Goal: Use online tool/utility: Utilize a website feature to perform a specific function

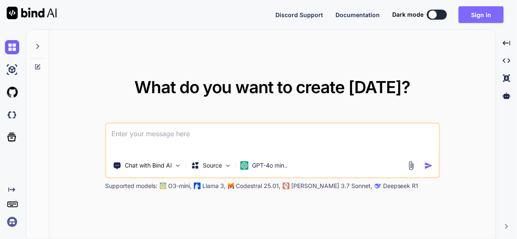
click at [482, 21] on button "Sign in" at bounding box center [480, 14] width 45 height 17
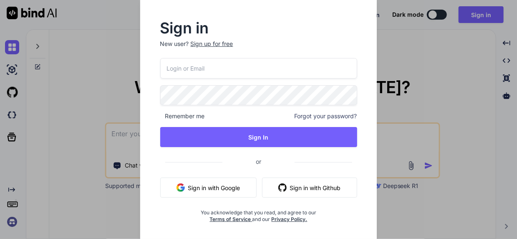
click at [206, 183] on button "Sign in with Google" at bounding box center [208, 187] width 96 height 20
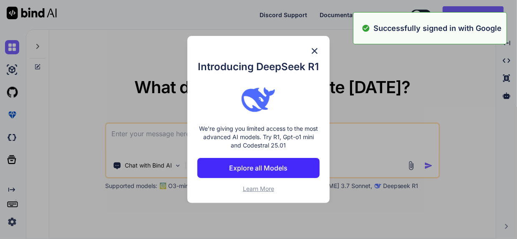
click at [139, 138] on div "Introducing DeepSeek R1 We're giving you limited access to the most advanced AI…" at bounding box center [258, 119] width 517 height 239
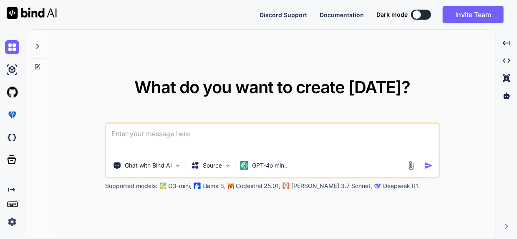
click at [146, 128] on textarea at bounding box center [272, 138] width 332 height 31
click at [284, 166] on p "GPT-4o min.." at bounding box center [269, 165] width 35 height 8
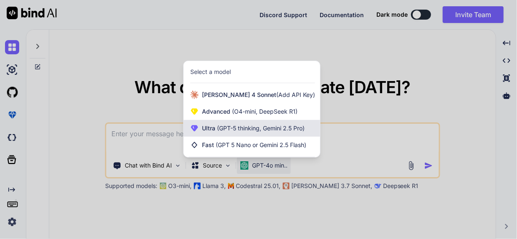
click at [217, 124] on span "Ultra (GPT-5 thinking, Gemini 2.5 Pro)" at bounding box center [253, 128] width 103 height 8
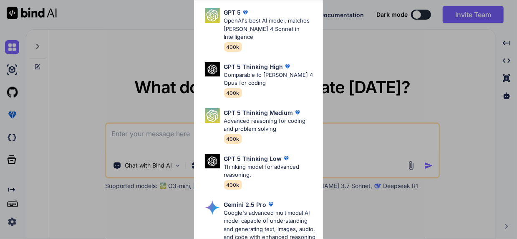
click at [377, 131] on div "Ultra Models GPT 5 OpenAI's best AI model, matches [PERSON_NAME] 4 Sonnet in In…" at bounding box center [258, 119] width 517 height 239
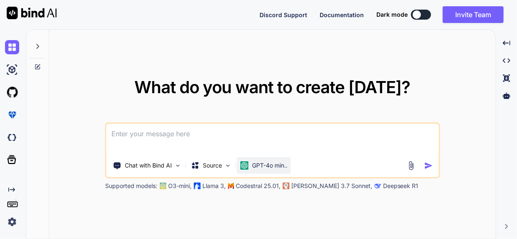
click at [283, 166] on p "GPT-4o min.." at bounding box center [269, 165] width 35 height 8
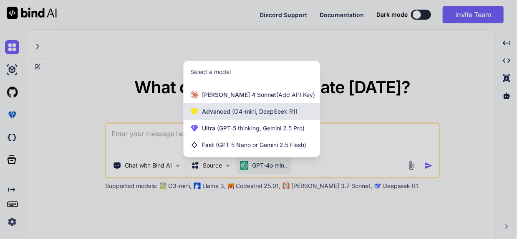
click at [245, 110] on span "(O4-mini, DeepSeek R1)" at bounding box center [263, 111] width 67 height 7
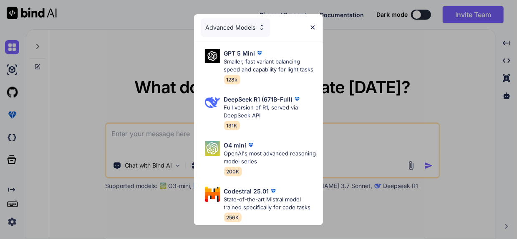
click at [330, 143] on div "Advanced Models GPT 5 Mini Smaller, fast variant balancing speed and capability…" at bounding box center [258, 119] width 517 height 239
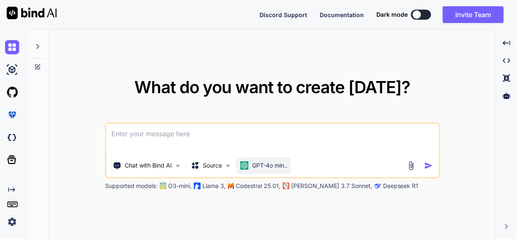
click at [271, 165] on p "GPT-4o min.." at bounding box center [269, 165] width 35 height 8
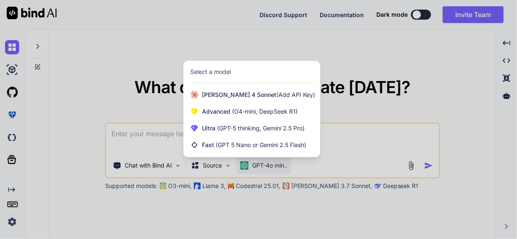
click at [264, 164] on div at bounding box center [258, 119] width 517 height 239
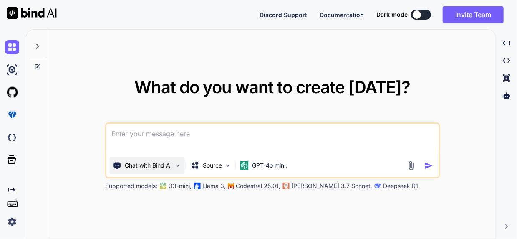
click at [167, 168] on p "Chat with Bind AI" at bounding box center [148, 165] width 47 height 8
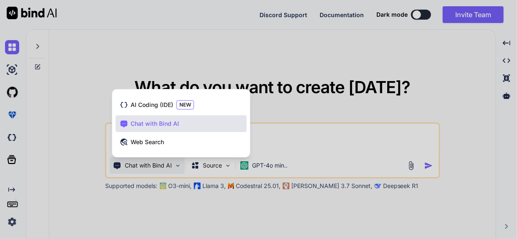
click at [167, 168] on div at bounding box center [258, 119] width 517 height 239
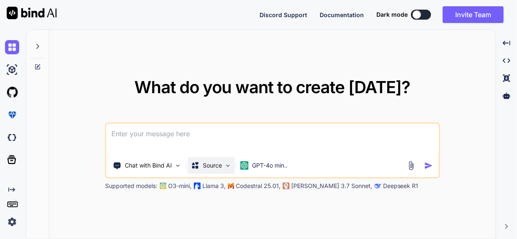
click at [203, 165] on p "Source" at bounding box center [212, 165] width 19 height 8
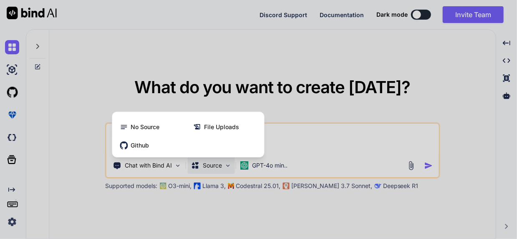
click at [203, 165] on div at bounding box center [258, 119] width 517 height 239
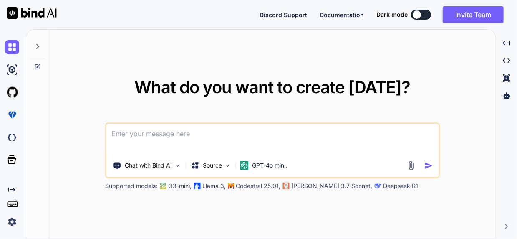
click at [138, 130] on textarea at bounding box center [272, 138] width 332 height 31
paste textarea "Bind AI"
type textarea "B"
paste textarea "# Loremips Dolors ame ConsEctetu Adipiscinge Sed doe t incidi utla-etdol magnaa…"
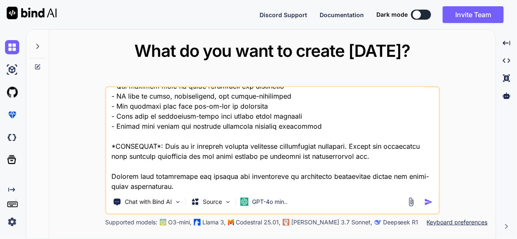
scroll to position [1211, 0]
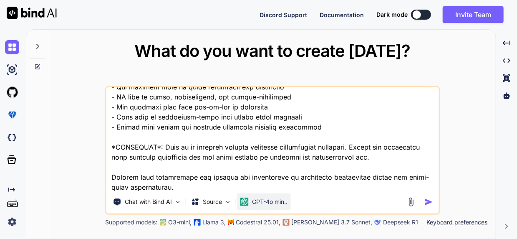
type textarea "# Loremips Dolors ame ConsEctetu Adipiscinge Sed doe t incidi utla-etdol magnaa…"
click at [263, 201] on p "GPT-4o min.." at bounding box center [269, 201] width 35 height 8
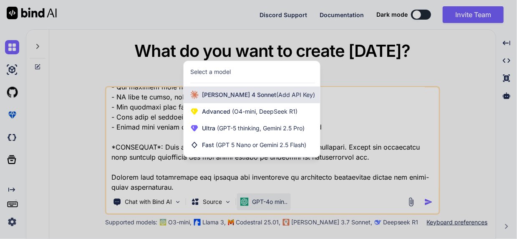
click at [239, 99] on div "[PERSON_NAME] 4 Sonnet (Add API Key)" at bounding box center [251, 94] width 136 height 17
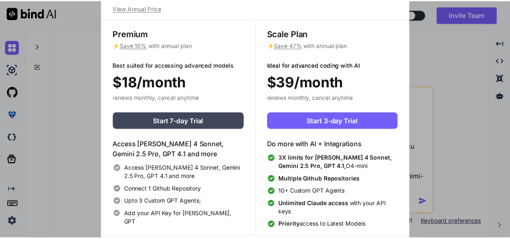
scroll to position [3, 0]
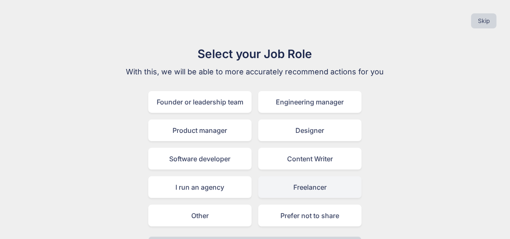
click at [299, 183] on div "Freelancer" at bounding box center [310, 187] width 103 height 22
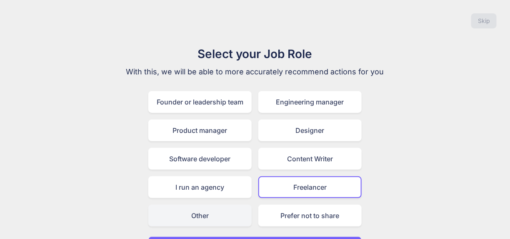
click at [225, 210] on div "Other" at bounding box center [199, 215] width 103 height 22
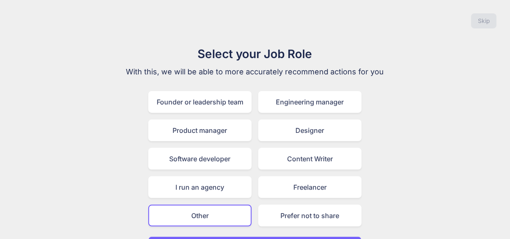
scroll to position [23, 0]
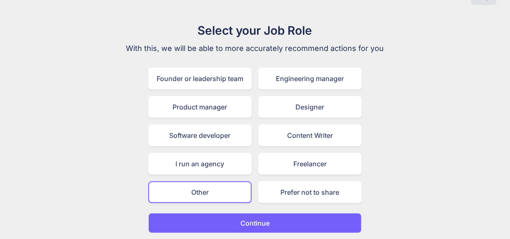
click at [265, 226] on p "Continue" at bounding box center [255, 223] width 29 height 10
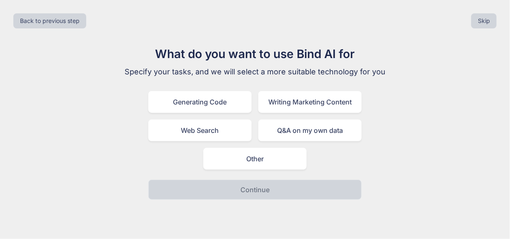
scroll to position [0, 0]
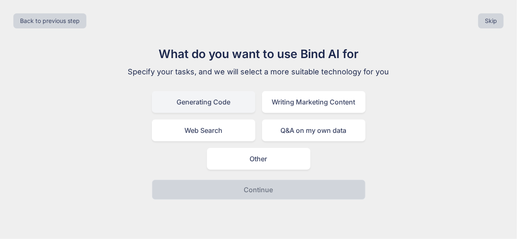
click at [211, 101] on div "Generating Code" at bounding box center [203, 102] width 103 height 22
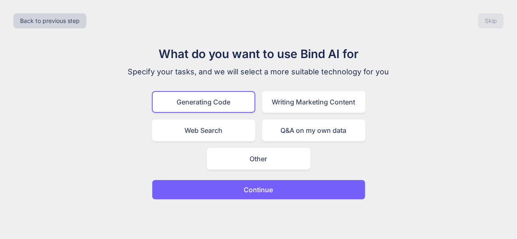
click at [293, 187] on button "Continue" at bounding box center [259, 189] width 214 height 20
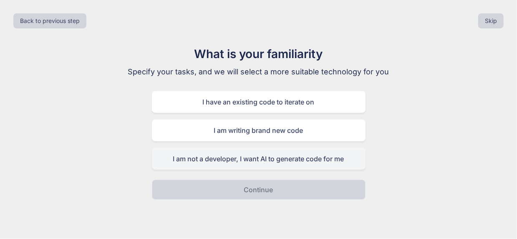
click at [249, 157] on div "I am not a developer, I want AI to generate code for me" at bounding box center [259, 159] width 214 height 22
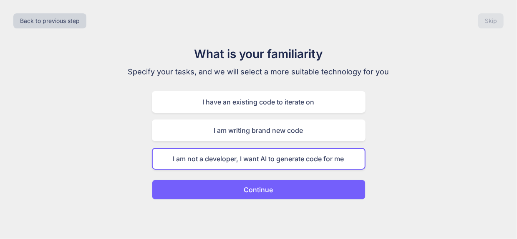
click at [269, 186] on p "Continue" at bounding box center [258, 189] width 29 height 10
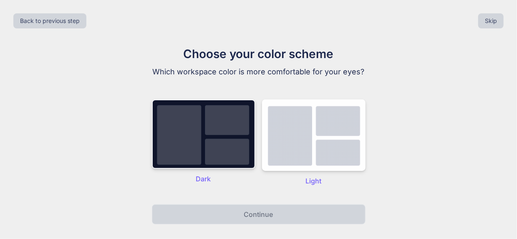
click at [227, 154] on img at bounding box center [203, 133] width 103 height 69
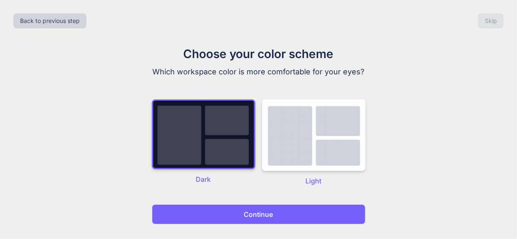
click at [279, 216] on button "Continue" at bounding box center [259, 214] width 214 height 20
click at [259, 217] on p "Continue" at bounding box center [258, 214] width 29 height 10
click at [280, 215] on button "Continue" at bounding box center [259, 214] width 214 height 20
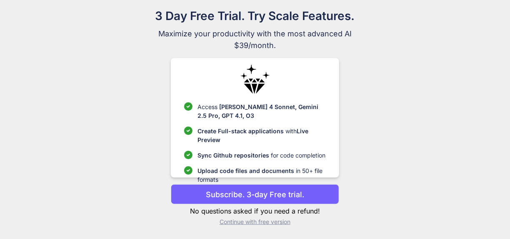
scroll to position [38, 0]
click at [233, 224] on p "Continue with free version" at bounding box center [255, 222] width 168 height 8
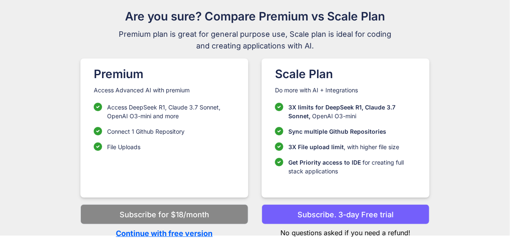
scroll to position [37, 0]
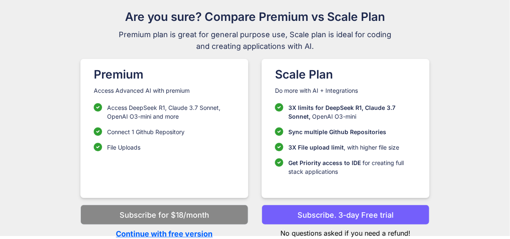
click at [261, 121] on div "Premium Access Advanced AI with premium Access DeepSeek R1, [PERSON_NAME] 3.7 S…" at bounding box center [255, 140] width 374 height 163
click at [207, 231] on p "Continue with free version" at bounding box center [164, 233] width 168 height 11
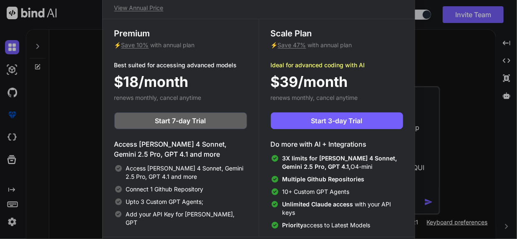
scroll to position [3, 0]
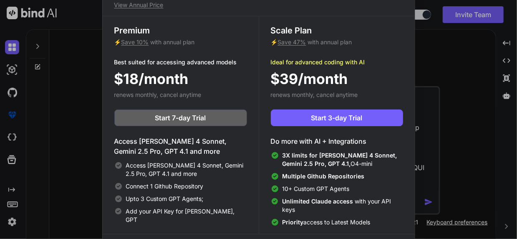
click at [486, 85] on div "Upgrade to access Advanced AI & Integrations View Annual Price Premium ⚡ Save 1…" at bounding box center [258, 119] width 517 height 239
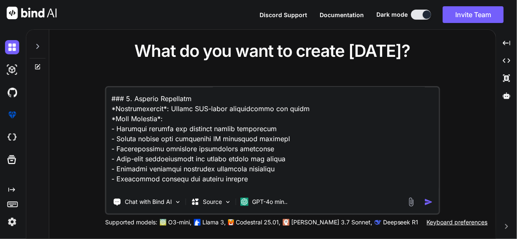
scroll to position [414, 0]
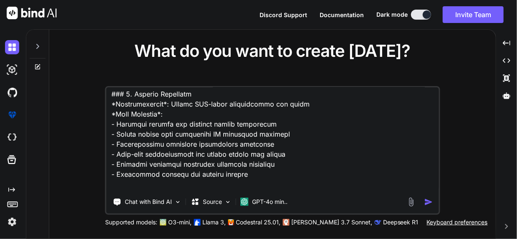
click at [432, 205] on img "button" at bounding box center [428, 201] width 9 height 9
click at [425, 200] on img "button" at bounding box center [428, 201] width 9 height 9
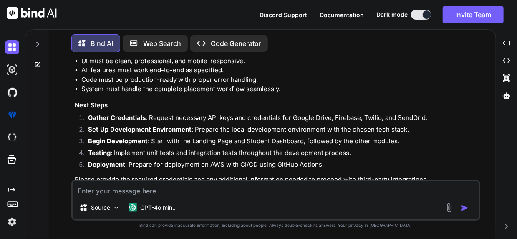
scroll to position [1447, 0]
click at [98, 191] on p "Open in Editor" at bounding box center [102, 195] width 40 height 8
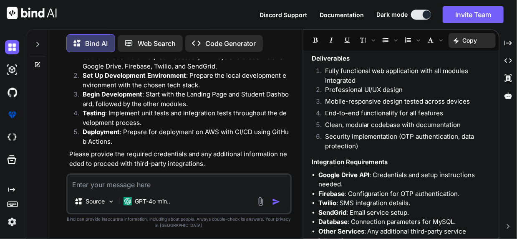
scroll to position [933, 0]
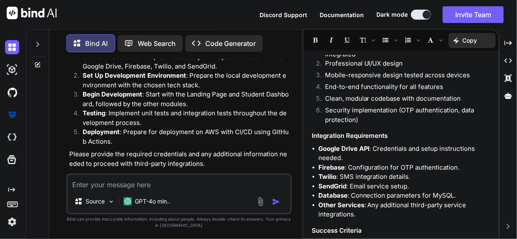
click at [228, 42] on p "Code Generator" at bounding box center [231, 43] width 50 height 10
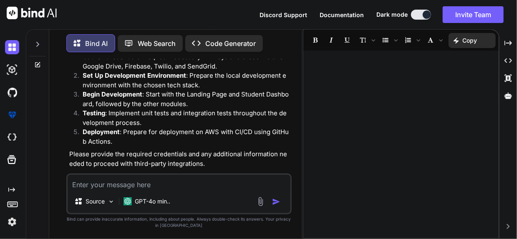
scroll to position [0, 0]
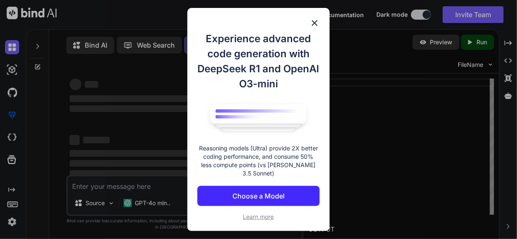
click at [274, 191] on p "Choose a Model" at bounding box center [258, 196] width 52 height 10
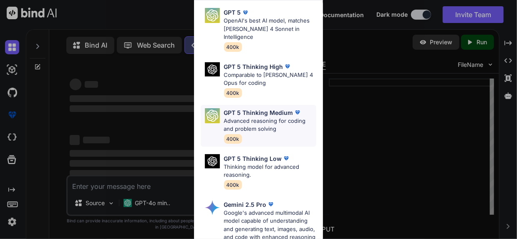
click at [241, 108] on p "GPT 5 Thinking Medium" at bounding box center [258, 112] width 69 height 9
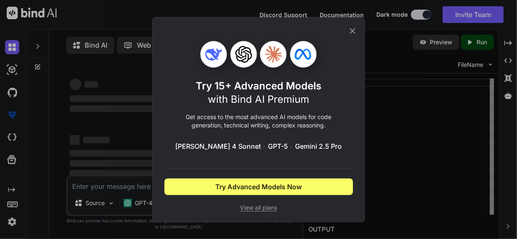
click at [352, 30] on icon at bounding box center [351, 30] width 5 height 5
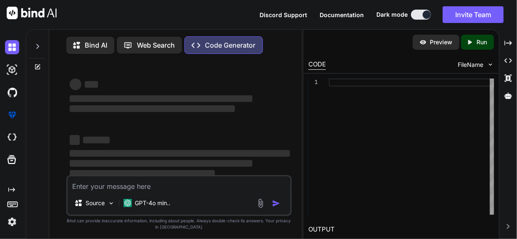
click at [220, 45] on p "Code Generator" at bounding box center [230, 45] width 50 height 10
click at [373, 88] on div at bounding box center [411, 146] width 165 height 136
click at [88, 187] on textarea at bounding box center [179, 183] width 223 height 15
click at [212, 34] on div "Bind AI Web Search Created with Pixso. Code Generator" at bounding box center [178, 45] width 225 height 24
click at [210, 45] on p "Code Generator" at bounding box center [230, 45] width 50 height 10
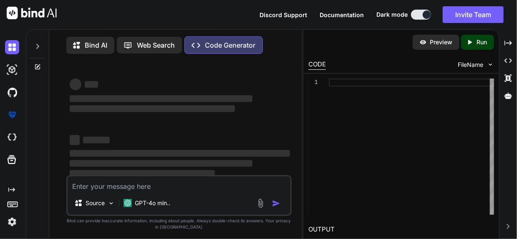
click at [118, 187] on textarea at bounding box center [179, 183] width 223 height 15
paste textarea "# Loremips Dolors ame ConsEctetu Adipiscinge Sed doe t incidi utla-etdol magnaa…"
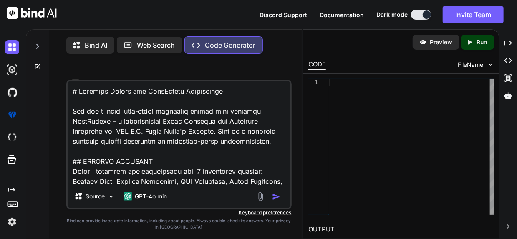
scroll to position [1391, 0]
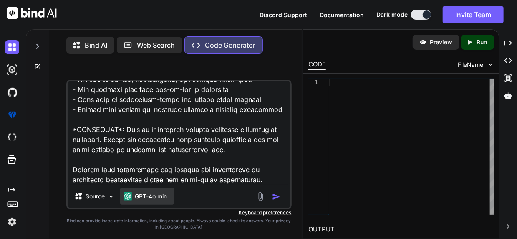
type textarea "# Loremips Dolors ame ConsEctetu Adipiscinge Sed doe t incidi utla-etdol magnaa…"
click at [138, 200] on p "GPT-4o min.." at bounding box center [152, 196] width 35 height 8
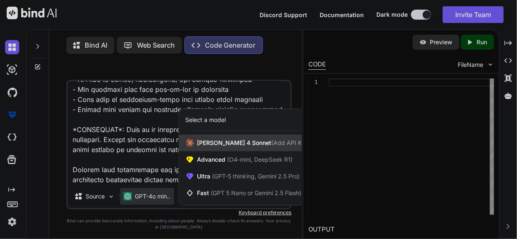
click at [231, 147] on span "[PERSON_NAME] 4 Sonnet (Add API Key)" at bounding box center [253, 142] width 113 height 8
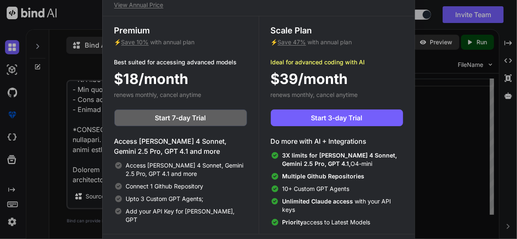
scroll to position [3, 0]
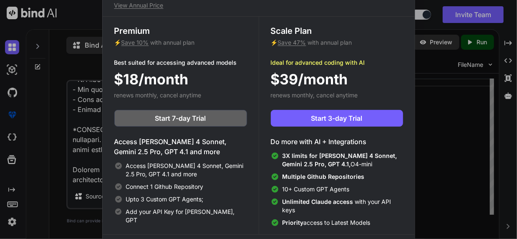
click at [433, 79] on div "Upgrade to access Advanced AI & Integrations View Annual Price Premium ⚡ Save 1…" at bounding box center [258, 119] width 517 height 239
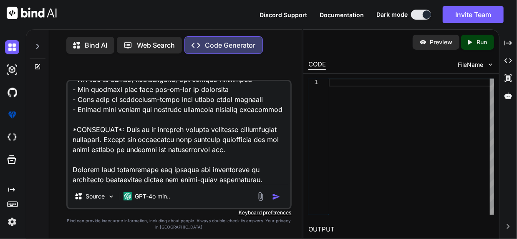
click at [230, 41] on p "Code Generator" at bounding box center [230, 45] width 50 height 10
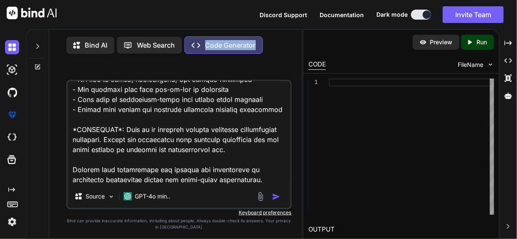
click at [274, 199] on img "button" at bounding box center [276, 196] width 8 height 8
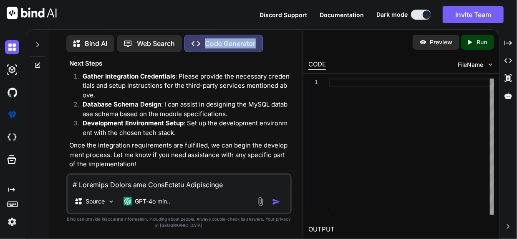
scroll to position [1535, 0]
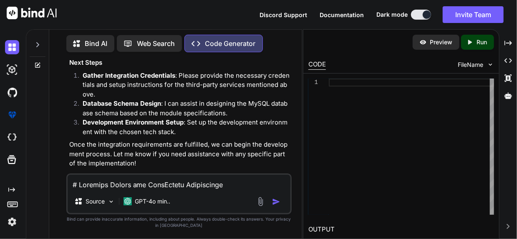
click at [92, 175] on p "Open in Editor" at bounding box center [97, 179] width 40 height 8
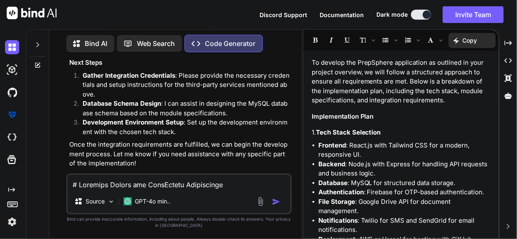
click at [222, 42] on p "Code Generator" at bounding box center [230, 43] width 50 height 10
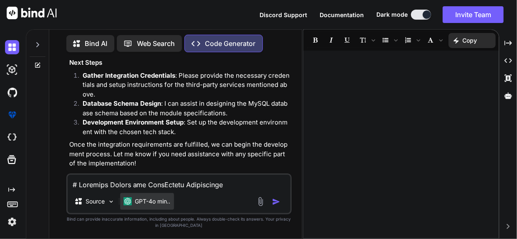
click at [154, 208] on div "GPT-4o min.." at bounding box center [147, 201] width 54 height 17
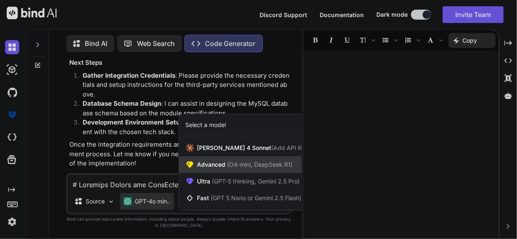
click at [236, 163] on span "(O4-mini, DeepSeek R1)" at bounding box center [259, 164] width 67 height 7
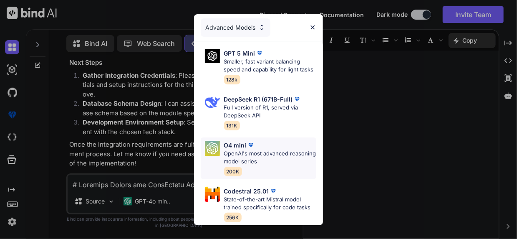
click at [245, 156] on p "OpenAI's most advanced reasoning model series" at bounding box center [270, 157] width 93 height 16
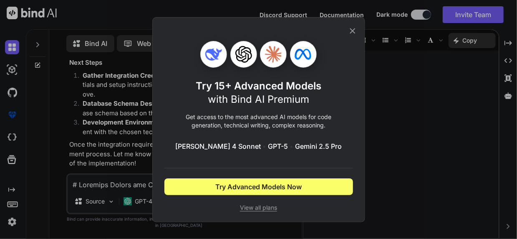
click at [354, 28] on icon at bounding box center [352, 30] width 9 height 9
